Goal: Browse casually: Explore the website without a specific task or goal

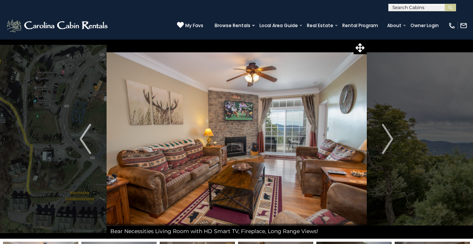
click at [311, 135] on img at bounding box center [236, 138] width 260 height 199
click at [385, 141] on img "Next" at bounding box center [387, 139] width 11 height 30
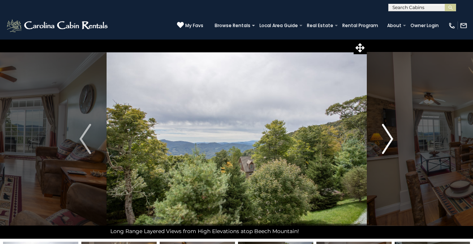
click at [385, 141] on img "Next" at bounding box center [387, 139] width 11 height 30
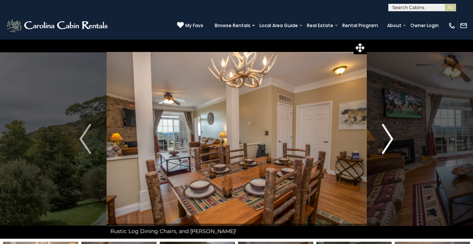
click at [385, 141] on img "Next" at bounding box center [387, 139] width 11 height 30
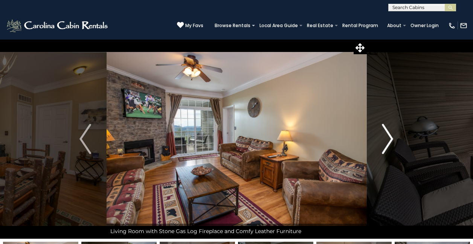
click at [385, 141] on img "Next" at bounding box center [387, 139] width 11 height 30
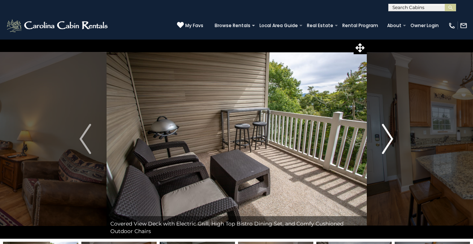
click at [385, 141] on img "Next" at bounding box center [387, 139] width 11 height 30
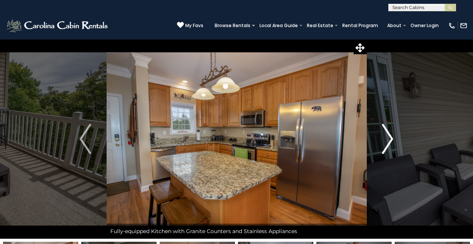
click at [385, 141] on img "Next" at bounding box center [387, 139] width 11 height 30
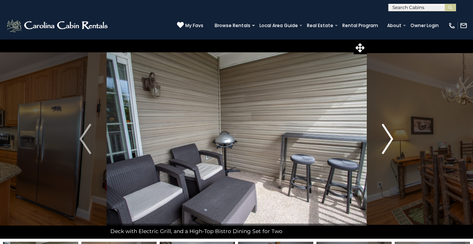
click at [385, 141] on img "Next" at bounding box center [387, 139] width 11 height 30
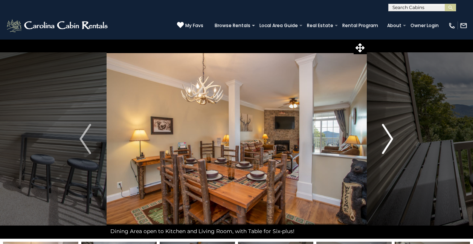
click at [385, 141] on img "Next" at bounding box center [387, 139] width 11 height 30
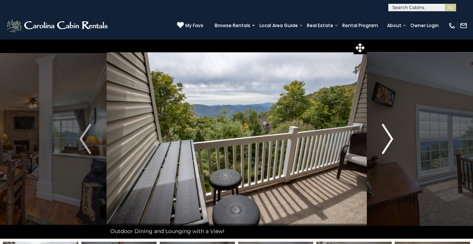
click at [385, 141] on img "Next" at bounding box center [387, 139] width 11 height 30
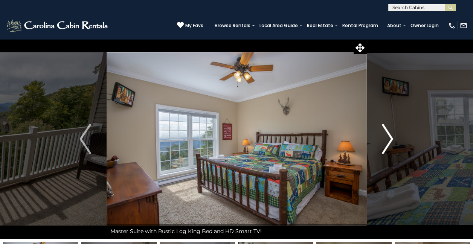
click at [385, 141] on img "Next" at bounding box center [387, 139] width 11 height 30
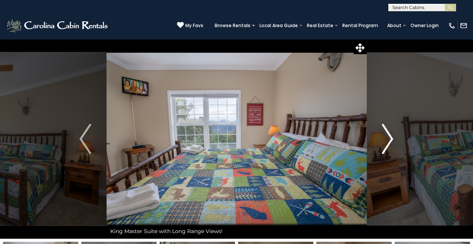
click at [385, 141] on img "Next" at bounding box center [387, 139] width 11 height 30
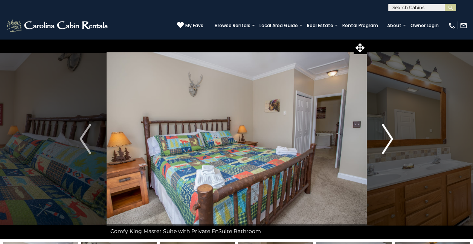
click at [385, 141] on img "Next" at bounding box center [387, 139] width 11 height 30
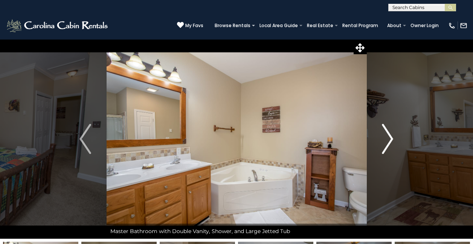
click at [385, 141] on img "Next" at bounding box center [387, 139] width 11 height 30
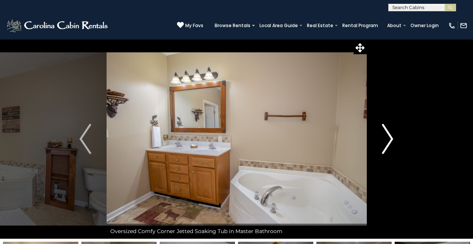
click at [385, 141] on img "Next" at bounding box center [387, 139] width 11 height 30
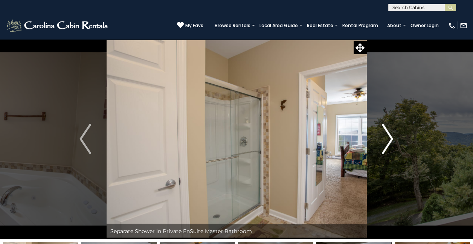
click at [385, 141] on img "Next" at bounding box center [387, 139] width 11 height 30
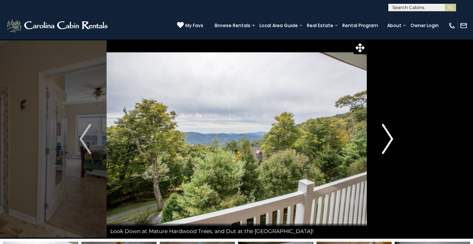
click at [385, 141] on img "Next" at bounding box center [387, 139] width 11 height 30
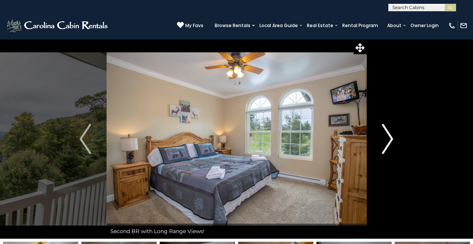
click at [385, 141] on img "Next" at bounding box center [387, 139] width 11 height 30
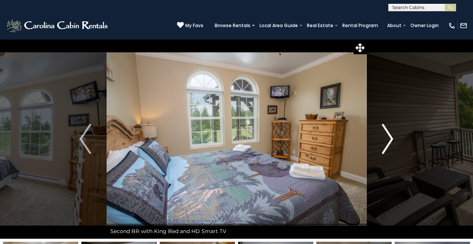
click at [385, 141] on img "Next" at bounding box center [387, 139] width 11 height 30
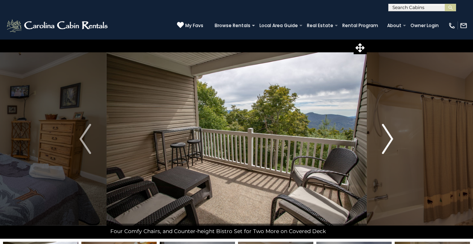
click at [385, 141] on img "Next" at bounding box center [387, 139] width 11 height 30
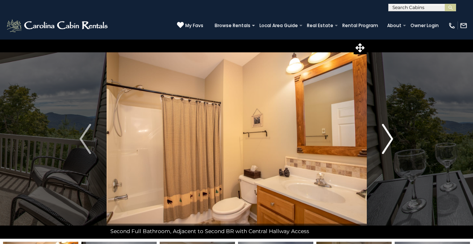
click at [385, 141] on img "Next" at bounding box center [387, 139] width 11 height 30
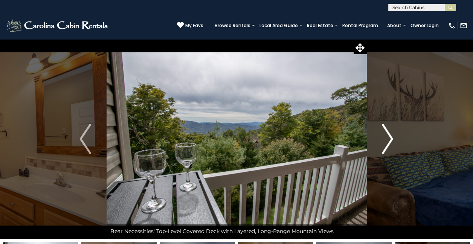
click at [385, 141] on img "Next" at bounding box center [387, 139] width 11 height 30
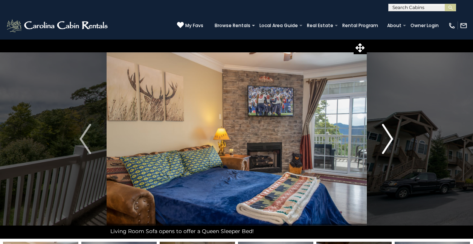
click at [385, 141] on img "Next" at bounding box center [387, 139] width 11 height 30
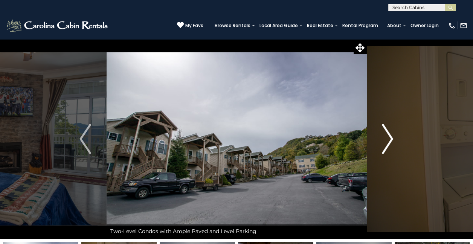
click at [385, 141] on img "Next" at bounding box center [387, 139] width 11 height 30
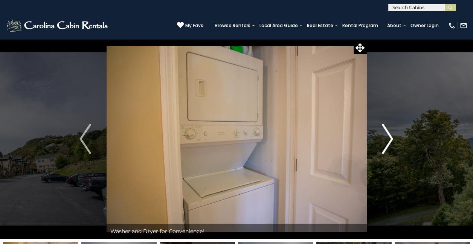
click at [385, 141] on img "Next" at bounding box center [387, 139] width 11 height 30
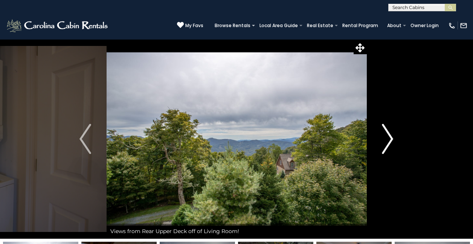
click at [385, 141] on img "Next" at bounding box center [387, 139] width 11 height 30
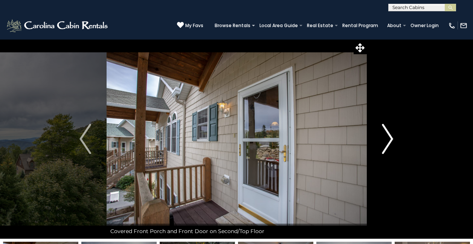
click at [385, 141] on img "Next" at bounding box center [387, 139] width 11 height 30
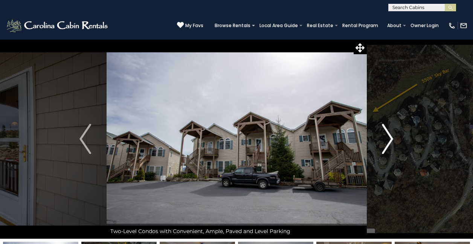
click at [385, 141] on img "Next" at bounding box center [387, 139] width 11 height 30
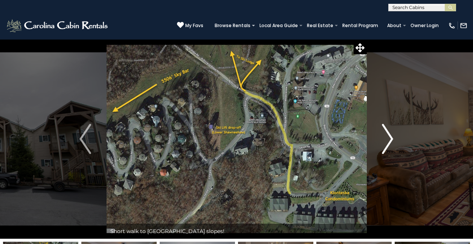
click at [385, 141] on img "Next" at bounding box center [387, 139] width 11 height 30
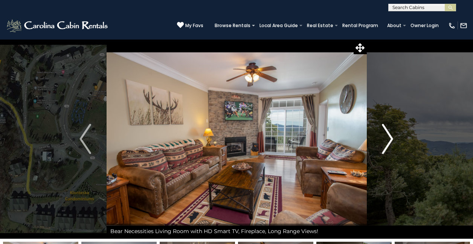
click at [385, 141] on img "Next" at bounding box center [387, 139] width 11 height 30
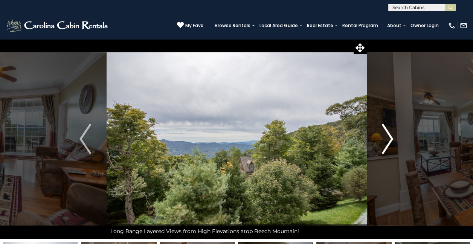
click at [385, 141] on img "Next" at bounding box center [387, 139] width 11 height 30
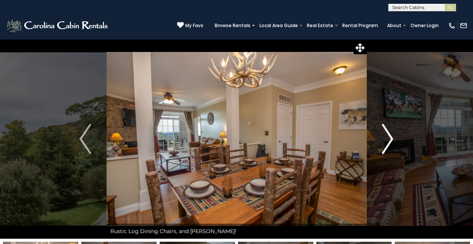
click at [385, 141] on img "Next" at bounding box center [387, 139] width 11 height 30
